Goal: Check status

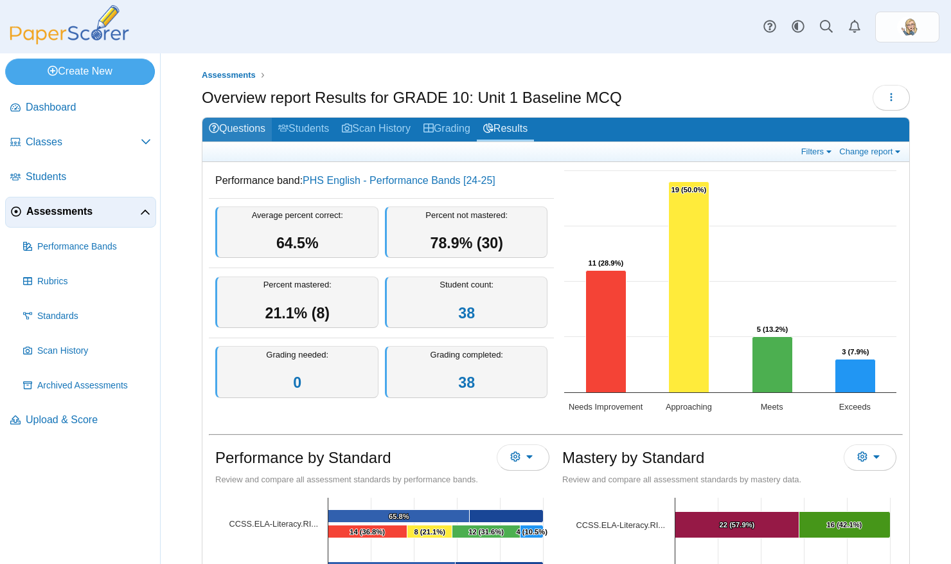
click at [259, 132] on link "Questions" at bounding box center [236, 130] width 69 height 24
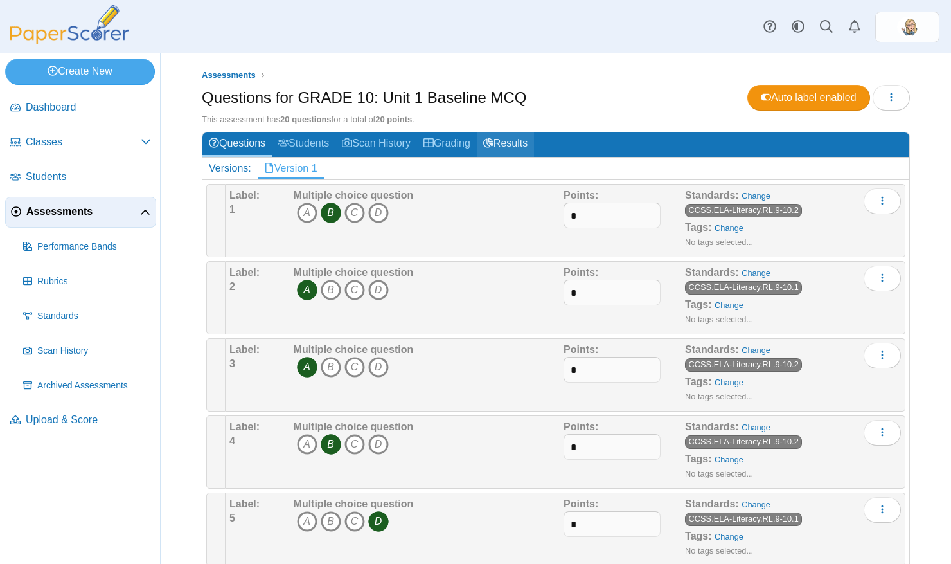
click at [513, 139] on link "Results" at bounding box center [505, 144] width 57 height 24
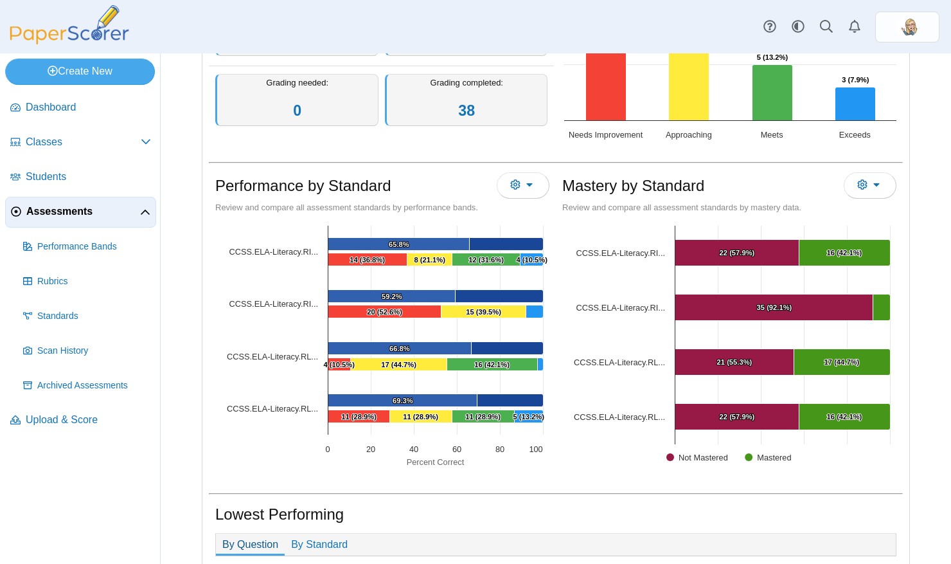
scroll to position [282, 0]
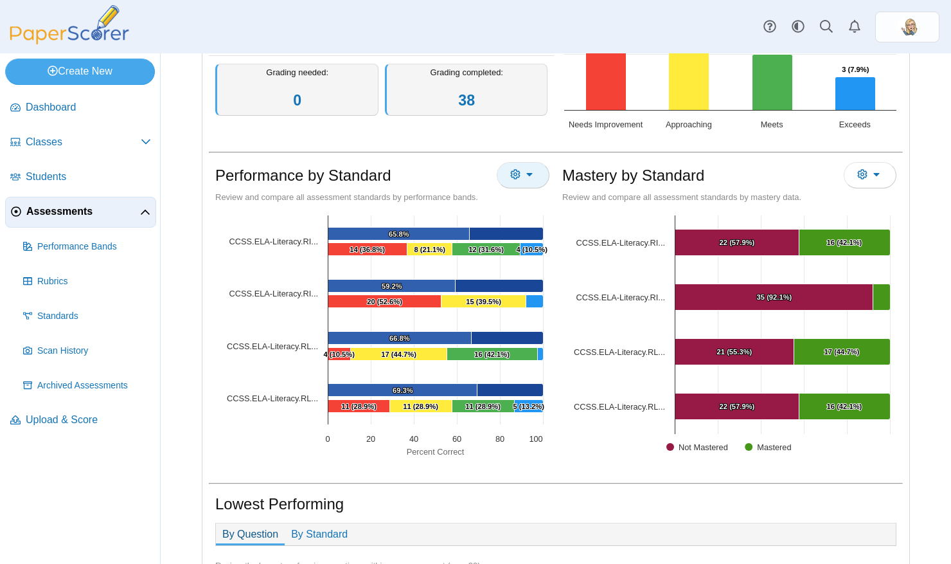
click at [519, 166] on button "More options" at bounding box center [523, 175] width 53 height 26
click at [587, 493] on div "Lowest Performing" at bounding box center [555, 505] width 681 height 25
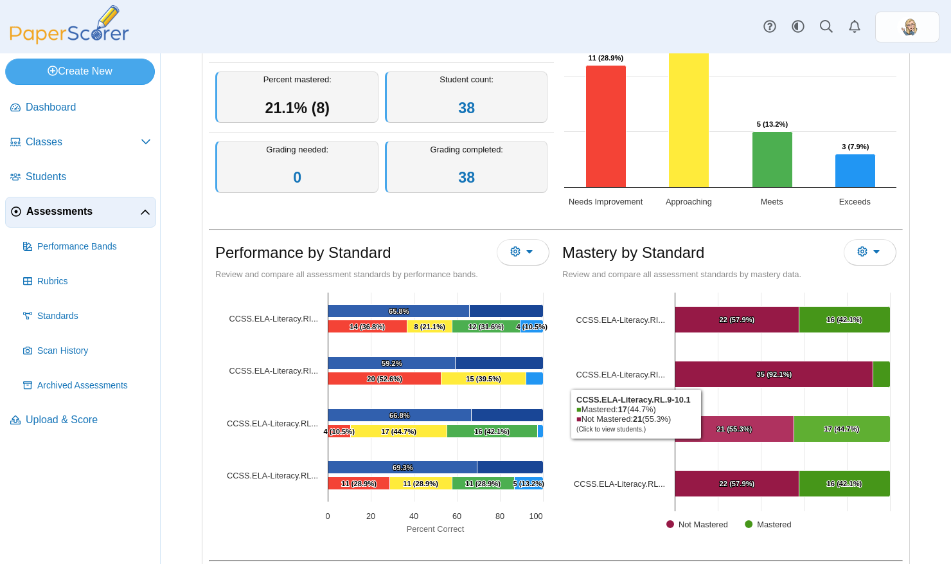
scroll to position [199, 0]
